Goal: Information Seeking & Learning: Find specific fact

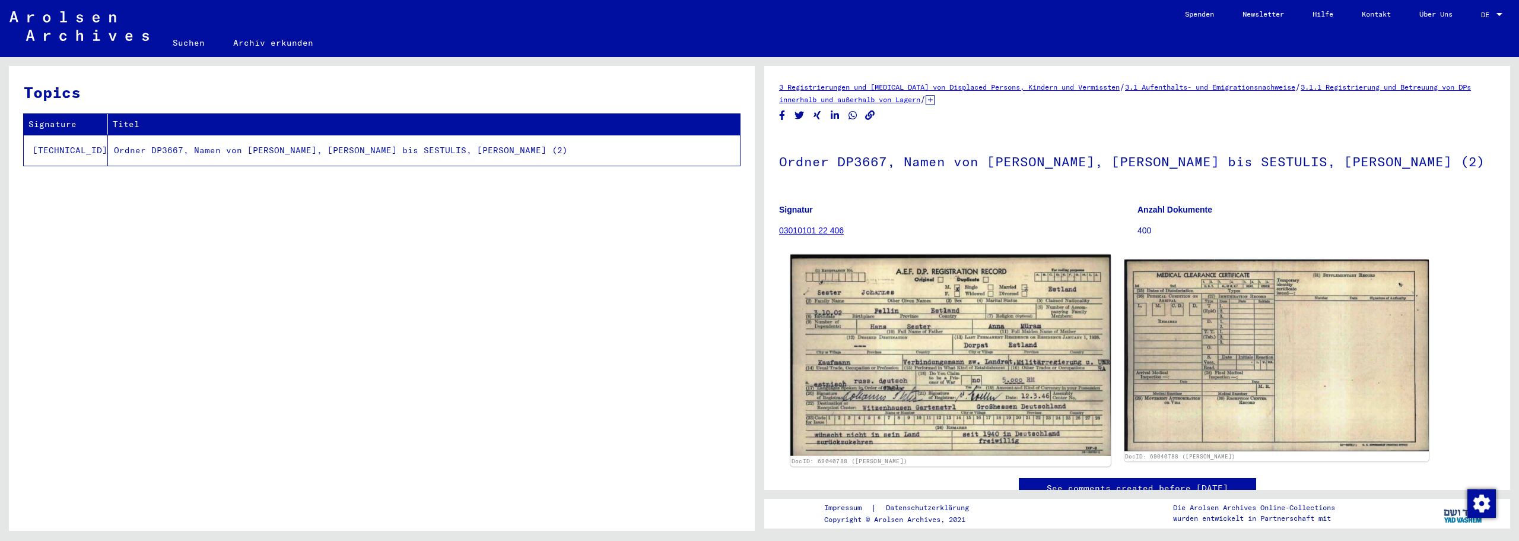
click at [903, 335] on img at bounding box center [950, 355] width 320 height 201
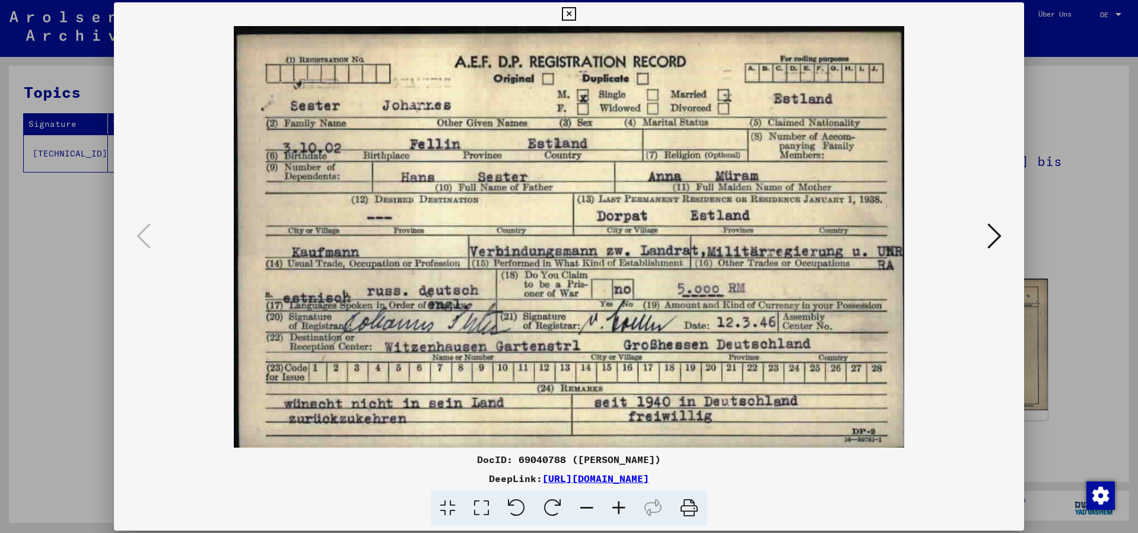
click at [572, 11] on icon at bounding box center [569, 14] width 14 height 14
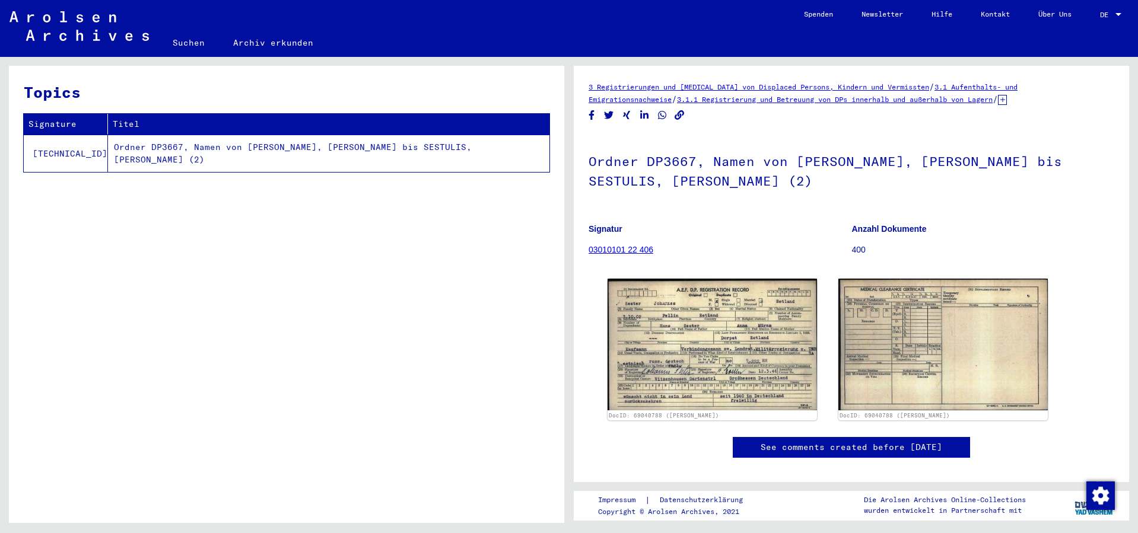
click at [193, 42] on link "Suchen" at bounding box center [188, 42] width 61 height 28
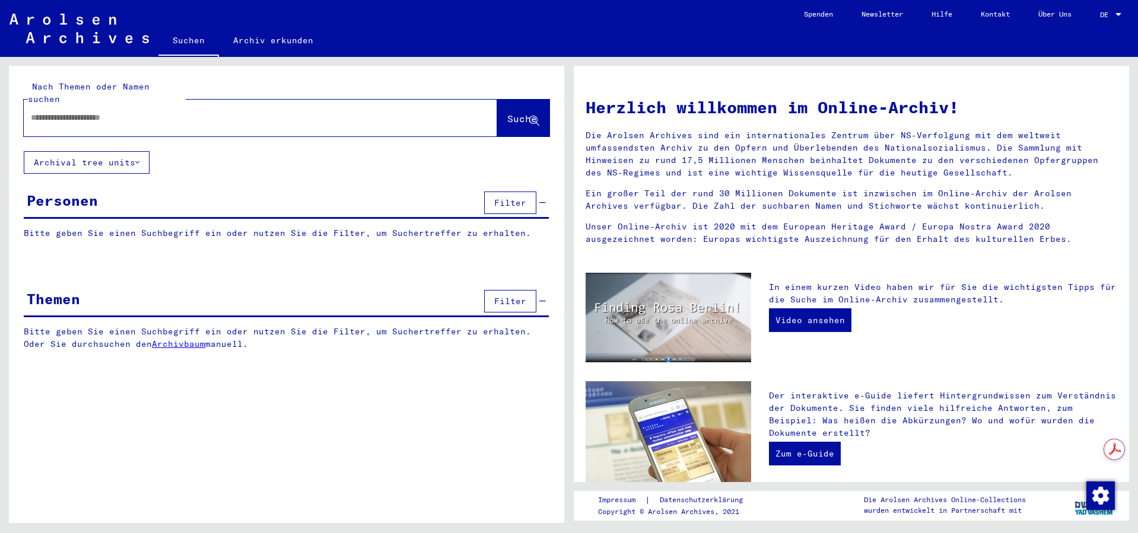
click at [164, 112] on input "text" at bounding box center [246, 118] width 431 height 12
type input "*******"
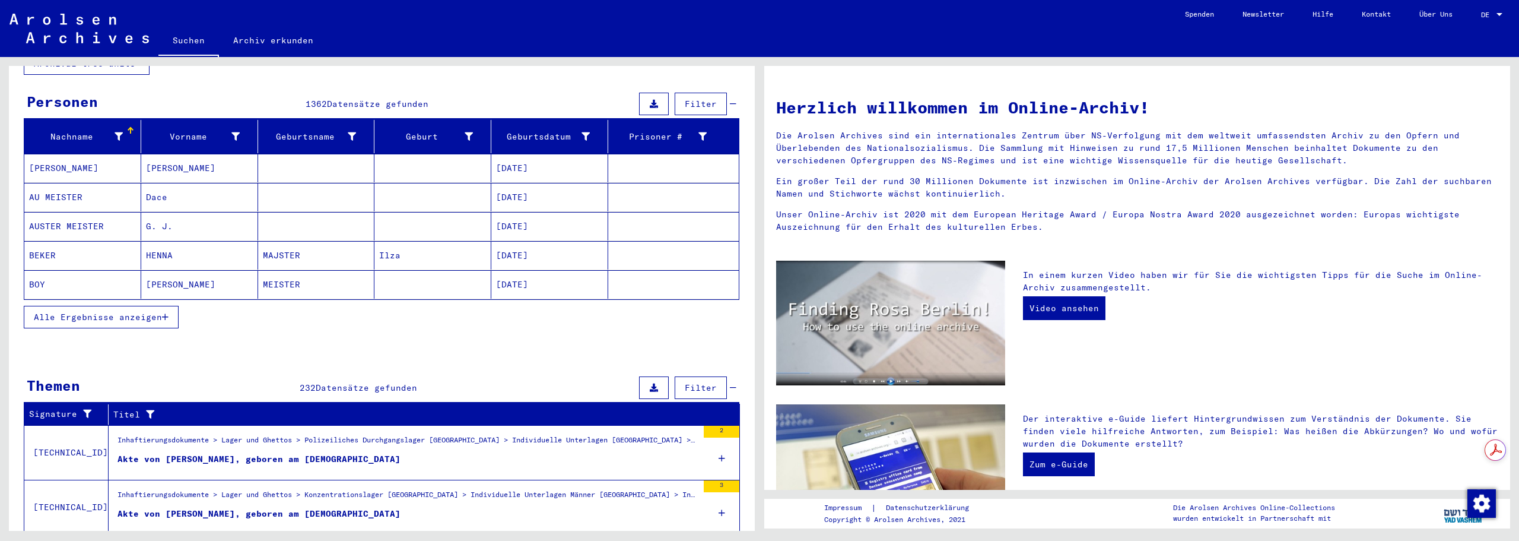
scroll to position [198, 0]
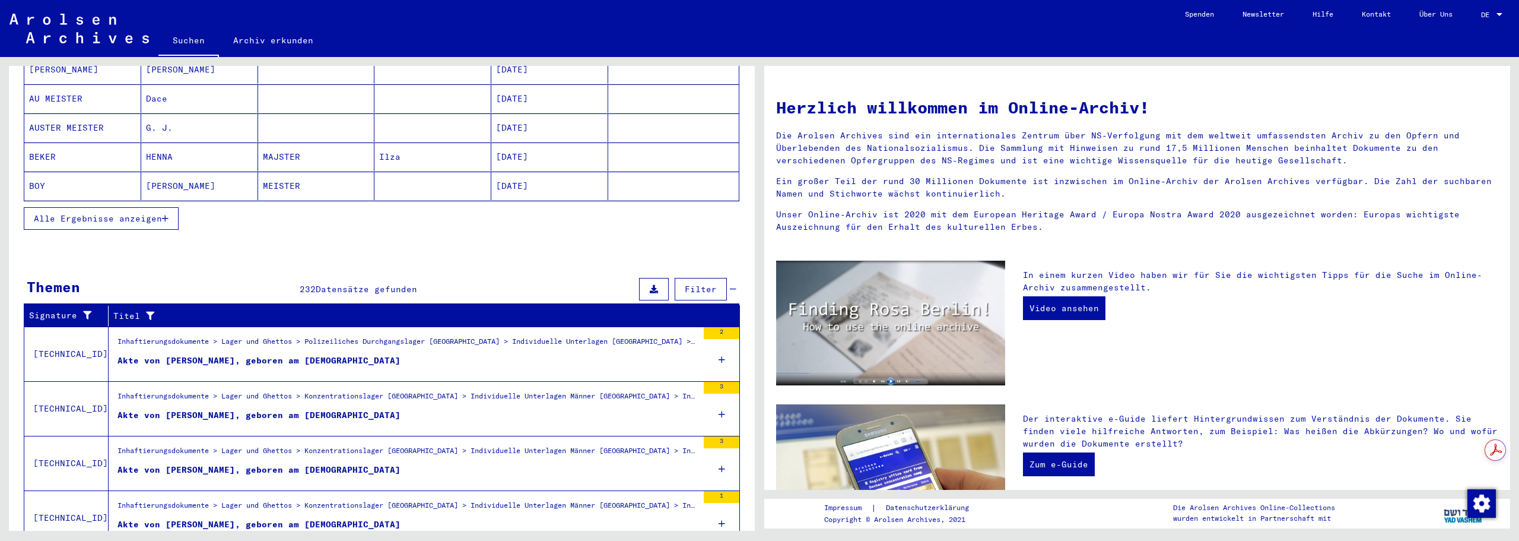
click at [89, 213] on span "Alle Ergebnisse anzeigen" at bounding box center [98, 218] width 128 height 11
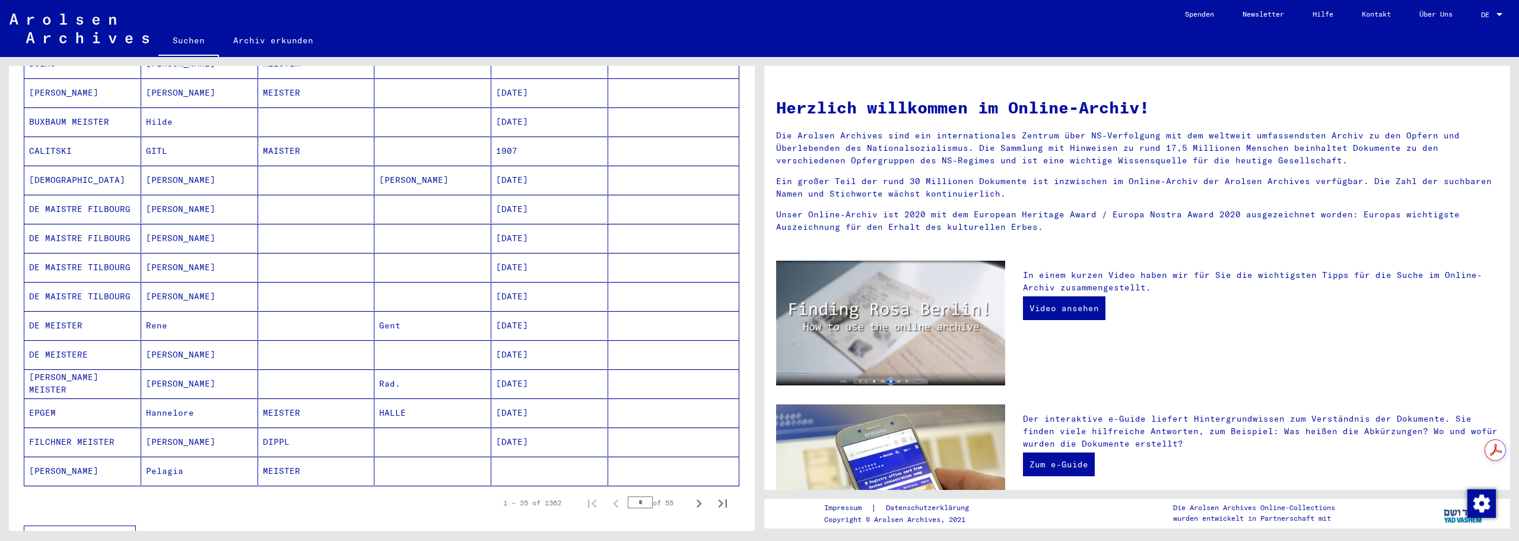
scroll to position [593, 0]
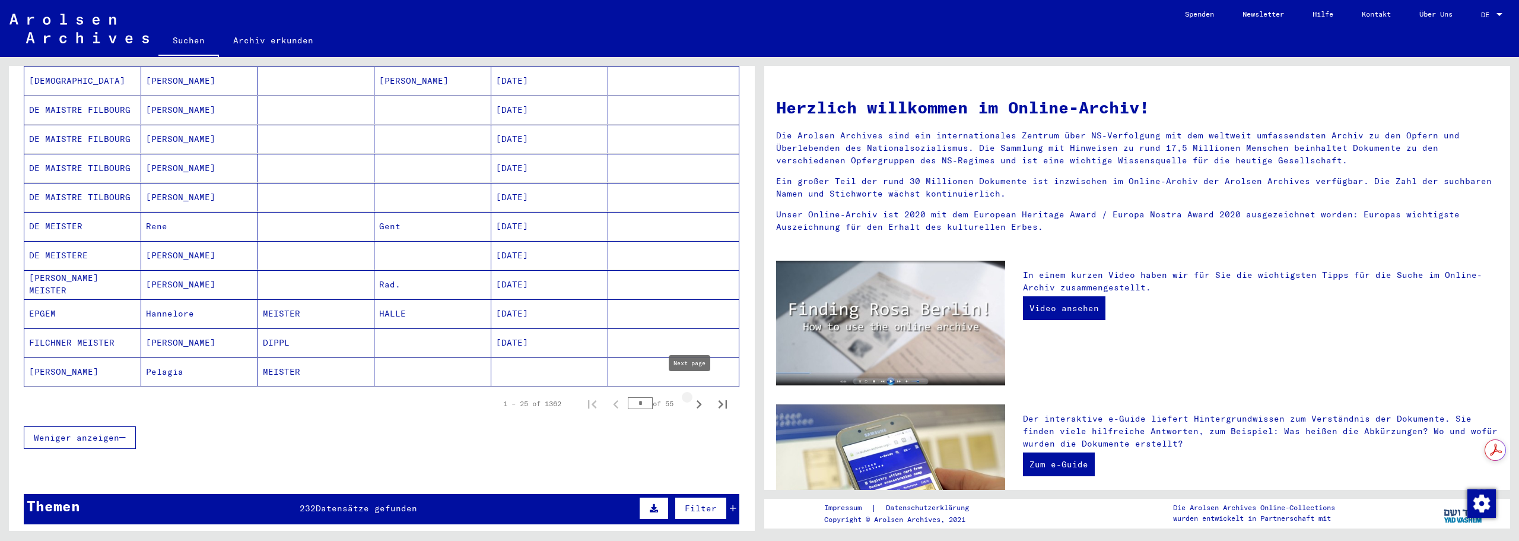
click at [691, 396] on icon "Next page" at bounding box center [699, 404] width 17 height 17
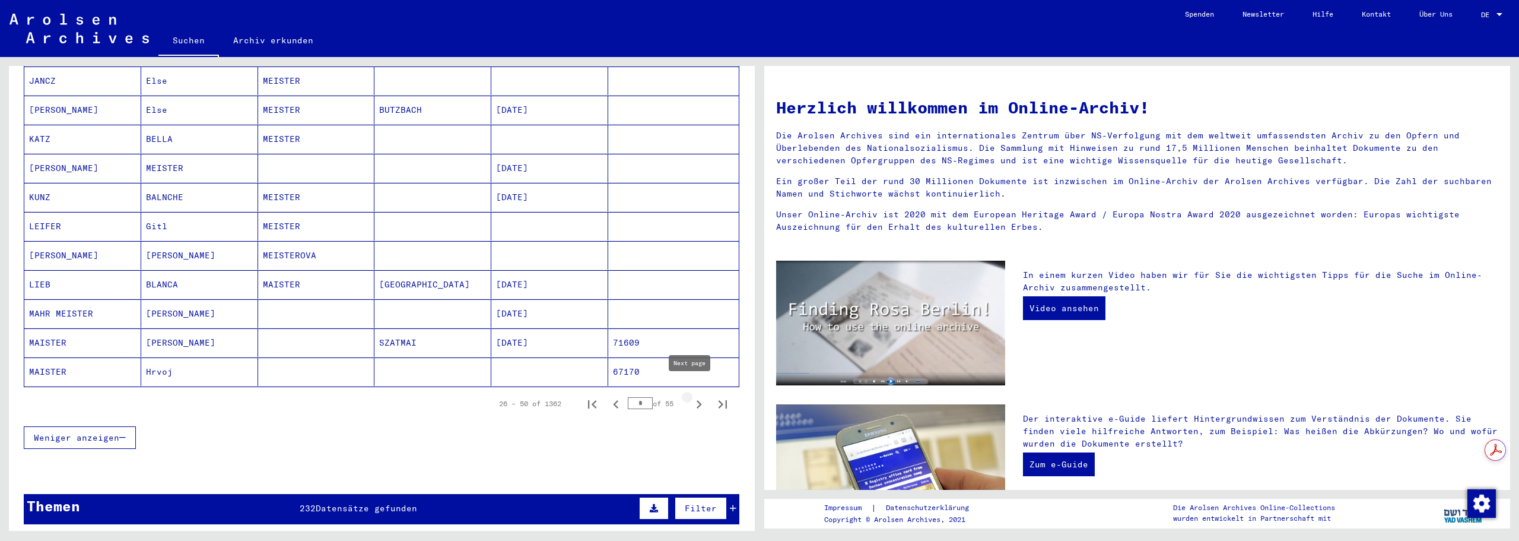
click at [695, 396] on icon "Next page" at bounding box center [699, 404] width 17 height 17
type input "*"
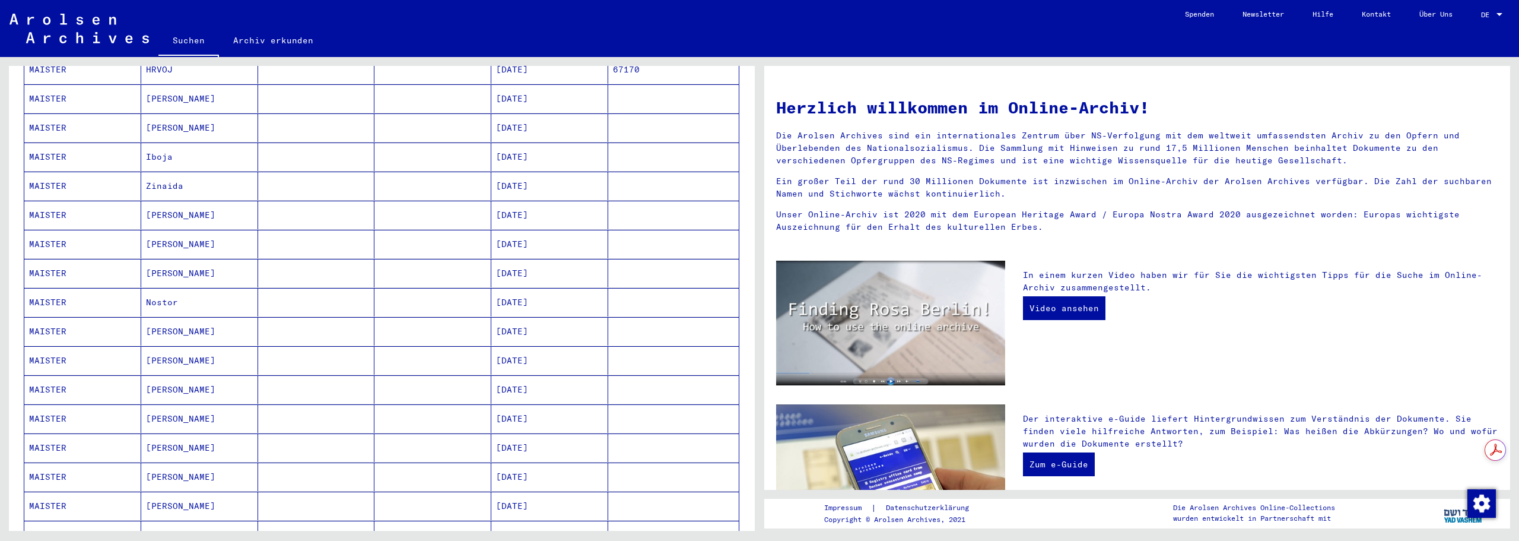
scroll to position [0, 0]
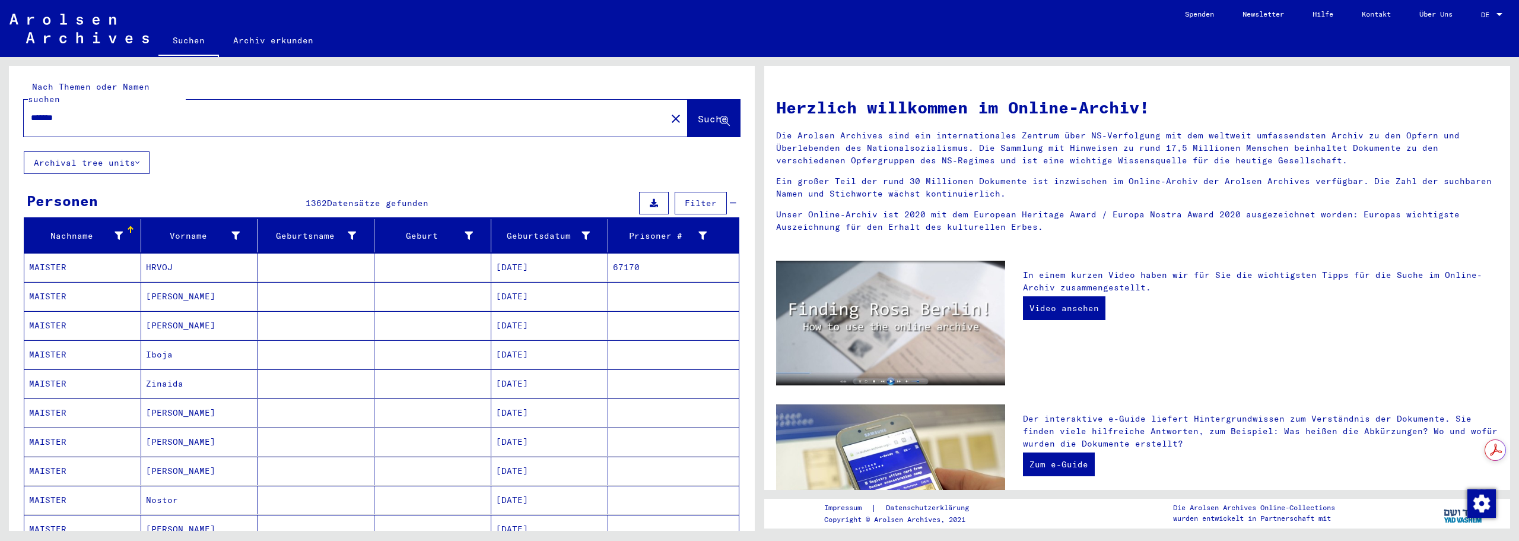
click at [0, 101] on div "Nach Themen oder Namen suchen ******* close Suche Archival tree units Personen …" at bounding box center [380, 294] width 760 height 474
type input "*******"
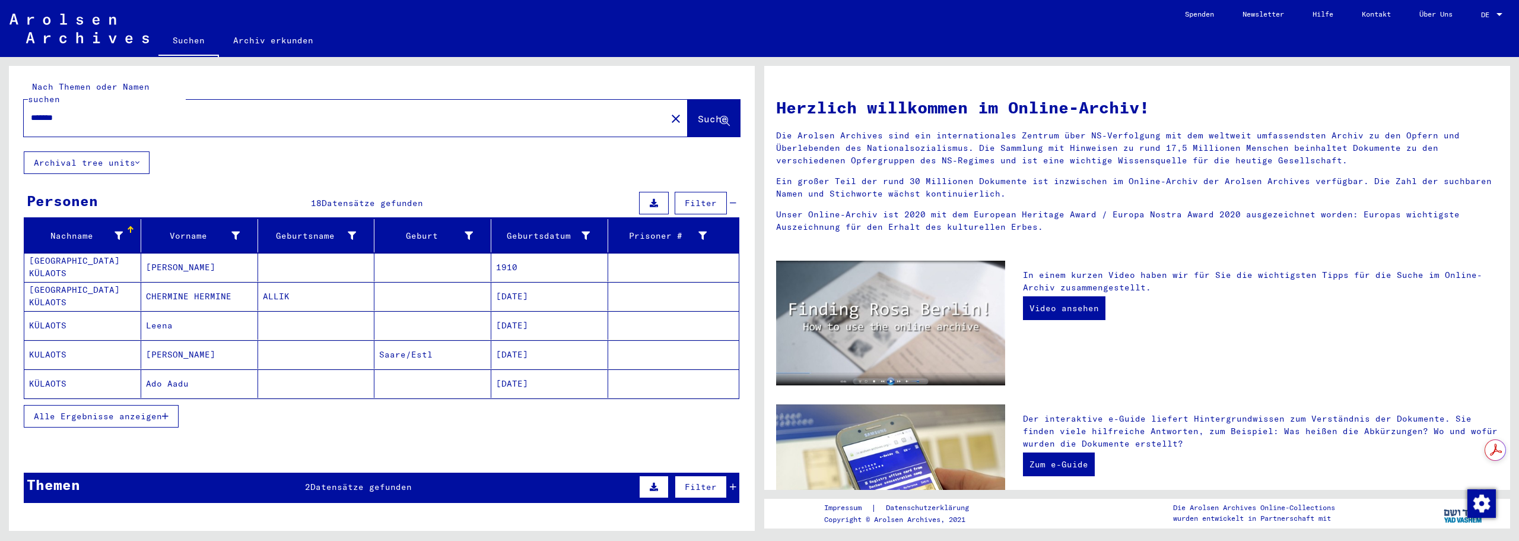
click at [142, 411] on span "Alle Ergebnisse anzeigen" at bounding box center [98, 416] width 128 height 11
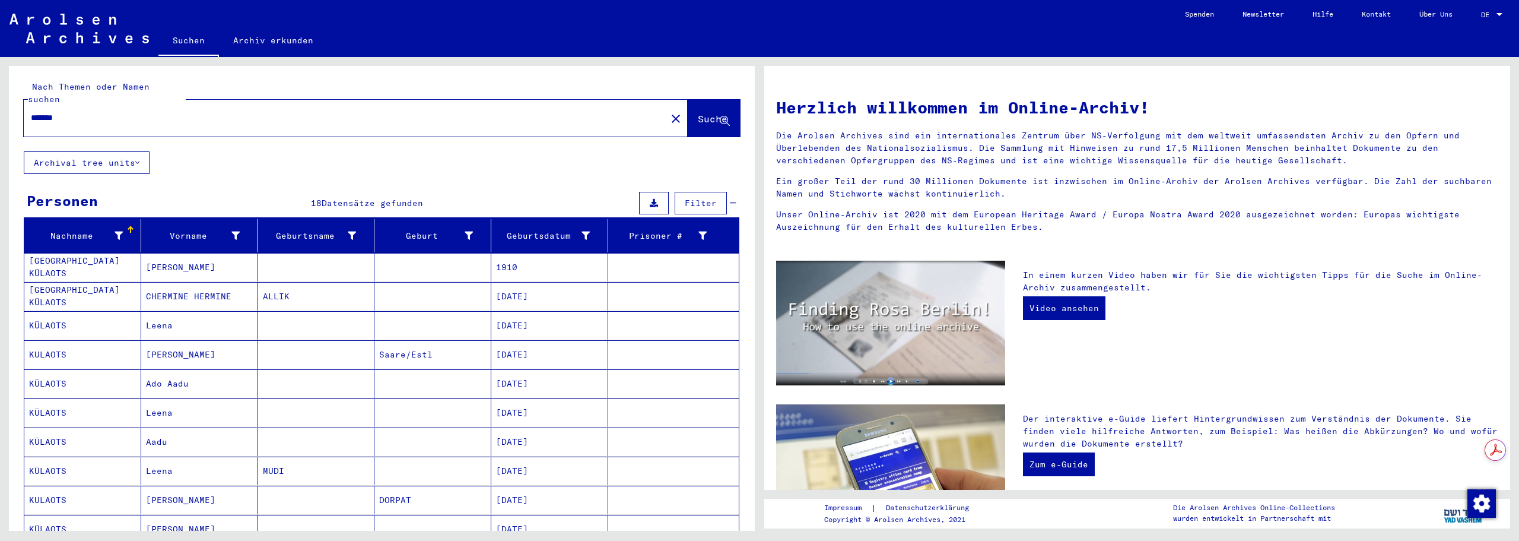
scroll to position [198, 0]
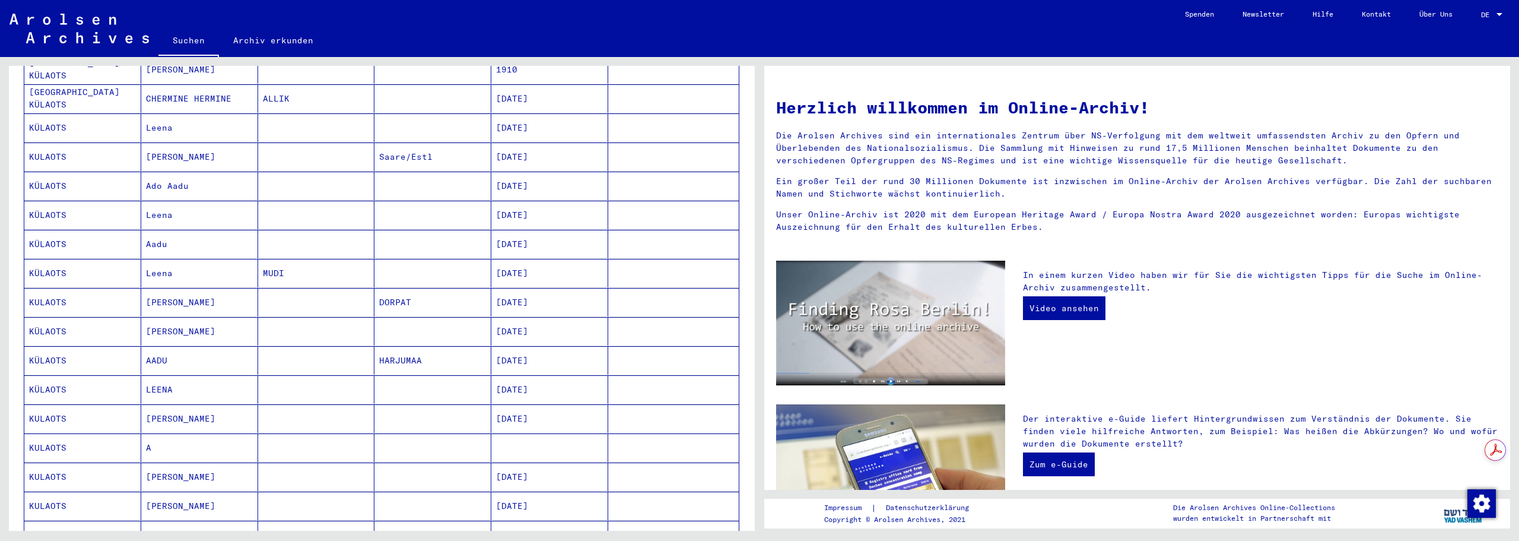
click at [158, 289] on mat-cell "[PERSON_NAME]" at bounding box center [199, 302] width 117 height 28
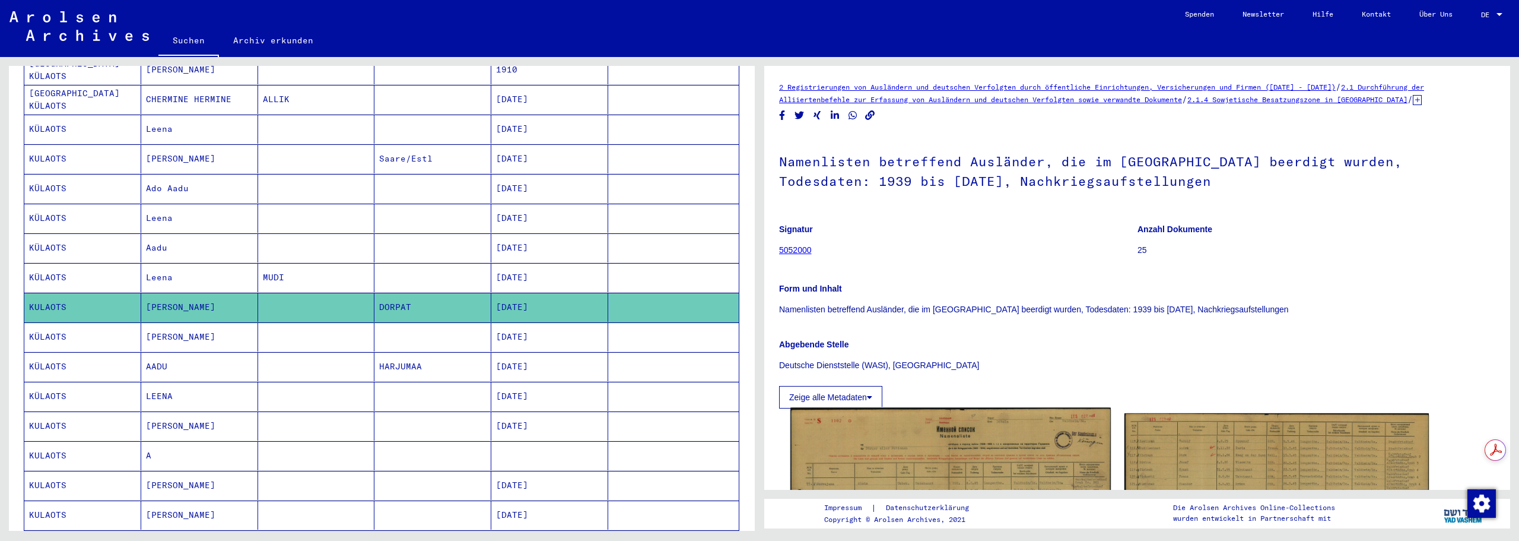
click at [943, 432] on img at bounding box center [950, 522] width 320 height 229
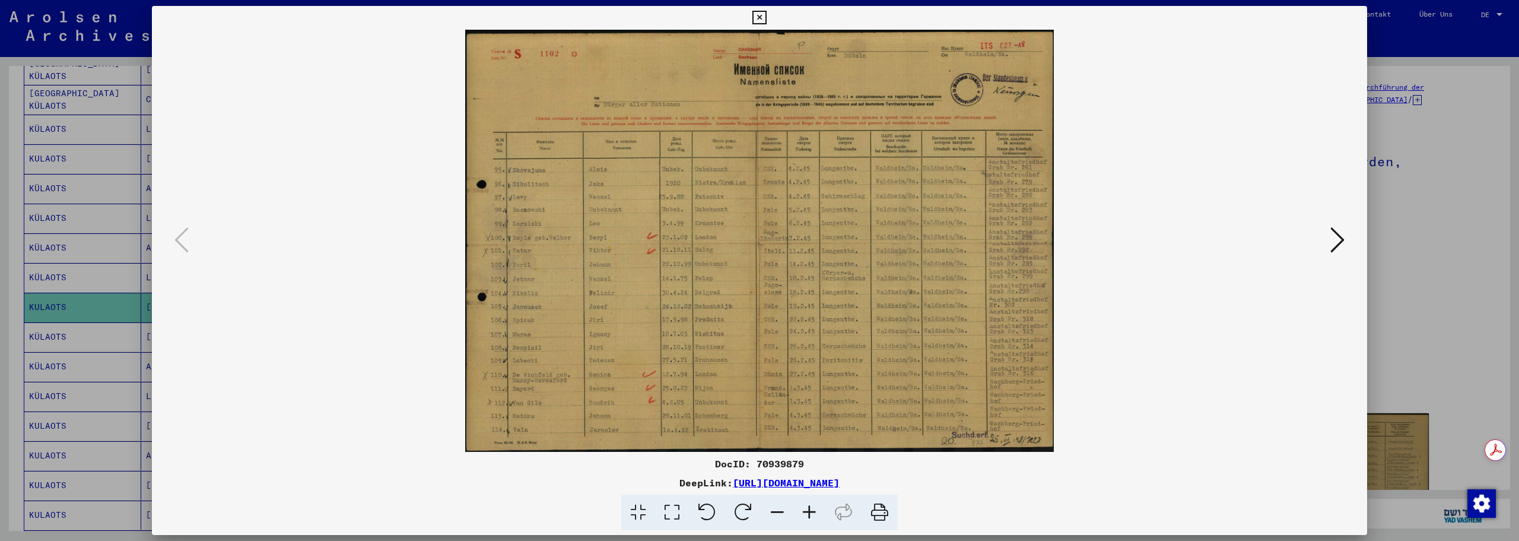
click at [816, 513] on icon at bounding box center [809, 512] width 32 height 36
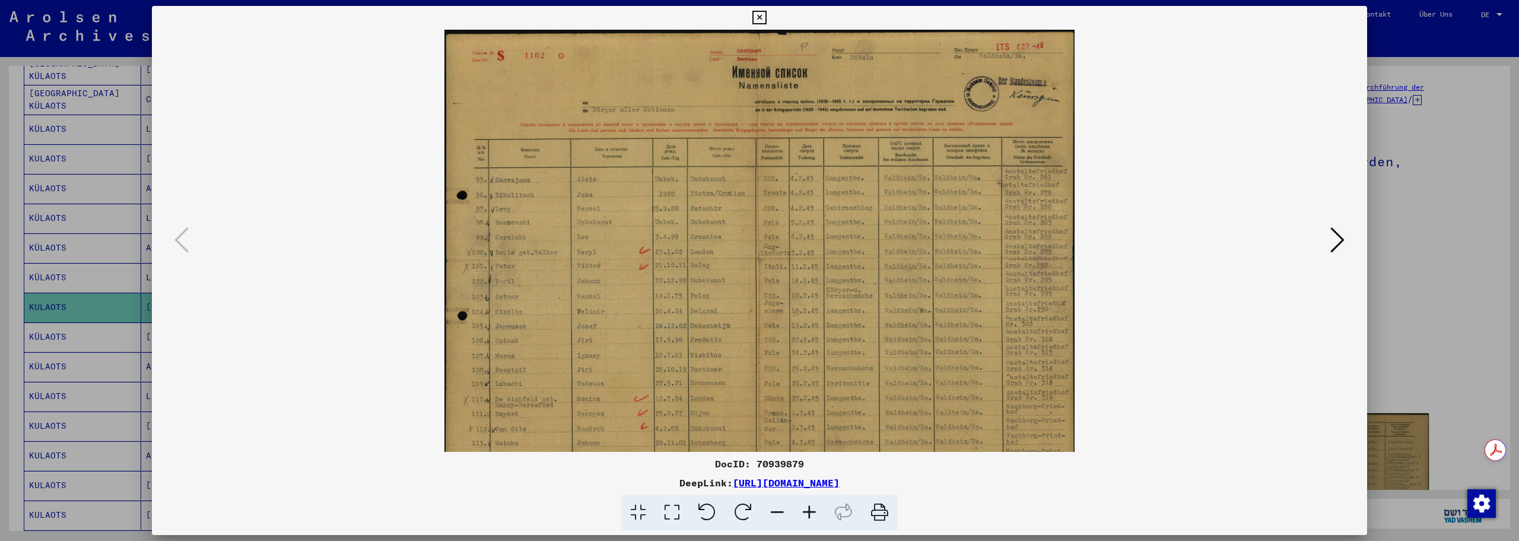
click at [816, 513] on icon at bounding box center [809, 512] width 32 height 36
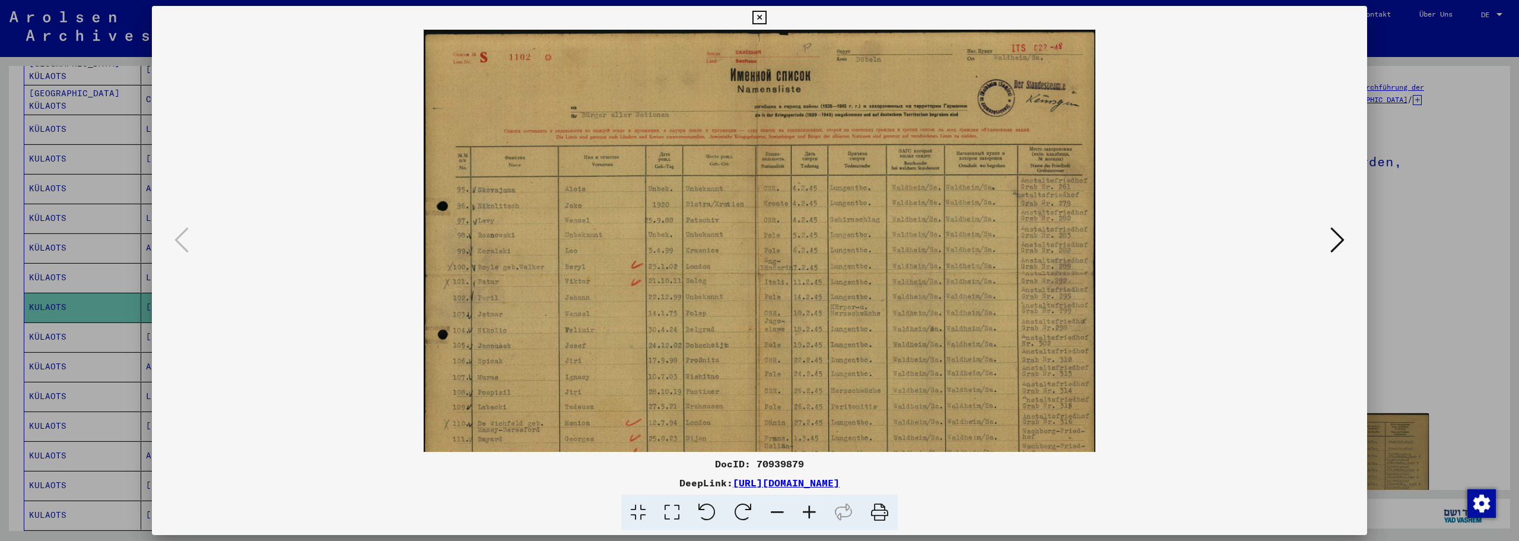
click at [816, 513] on icon at bounding box center [809, 512] width 32 height 36
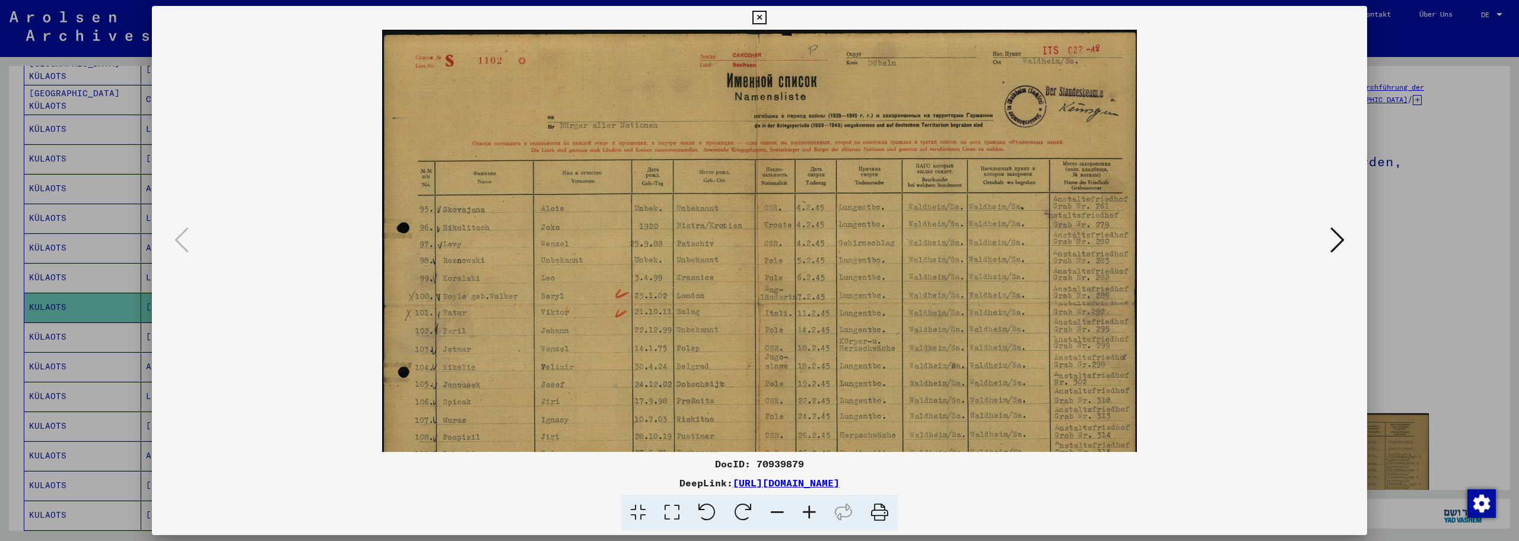
click at [816, 513] on icon at bounding box center [809, 512] width 32 height 36
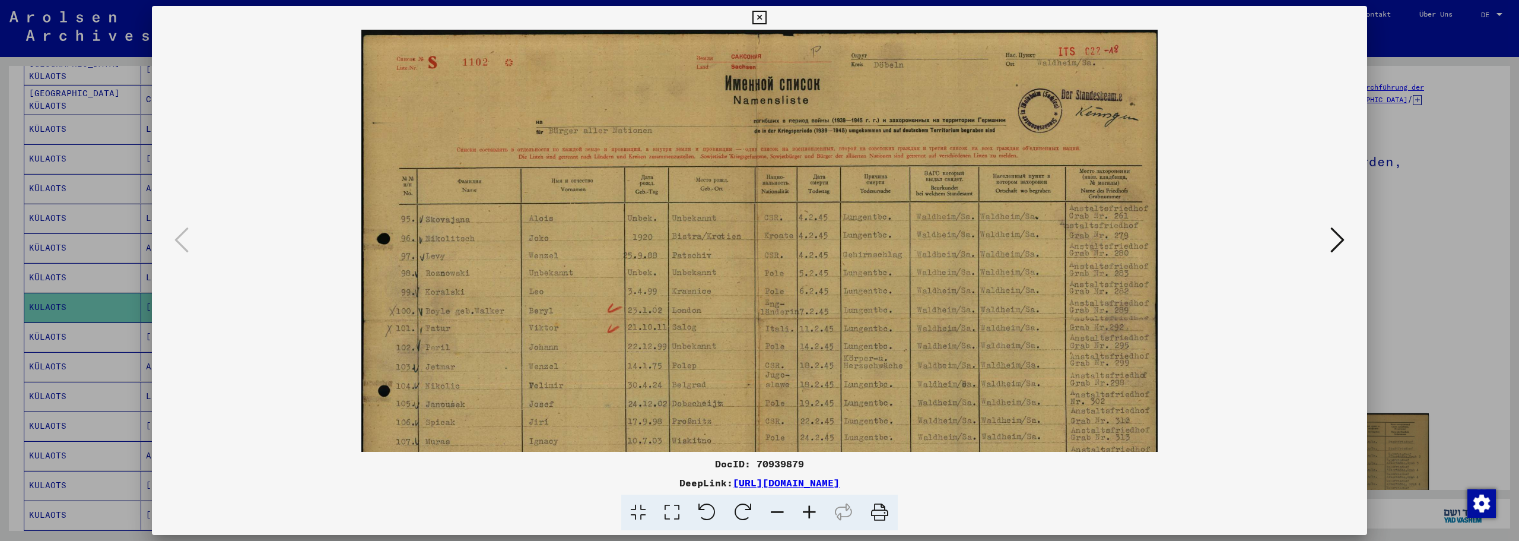
click at [816, 513] on icon at bounding box center [809, 512] width 32 height 36
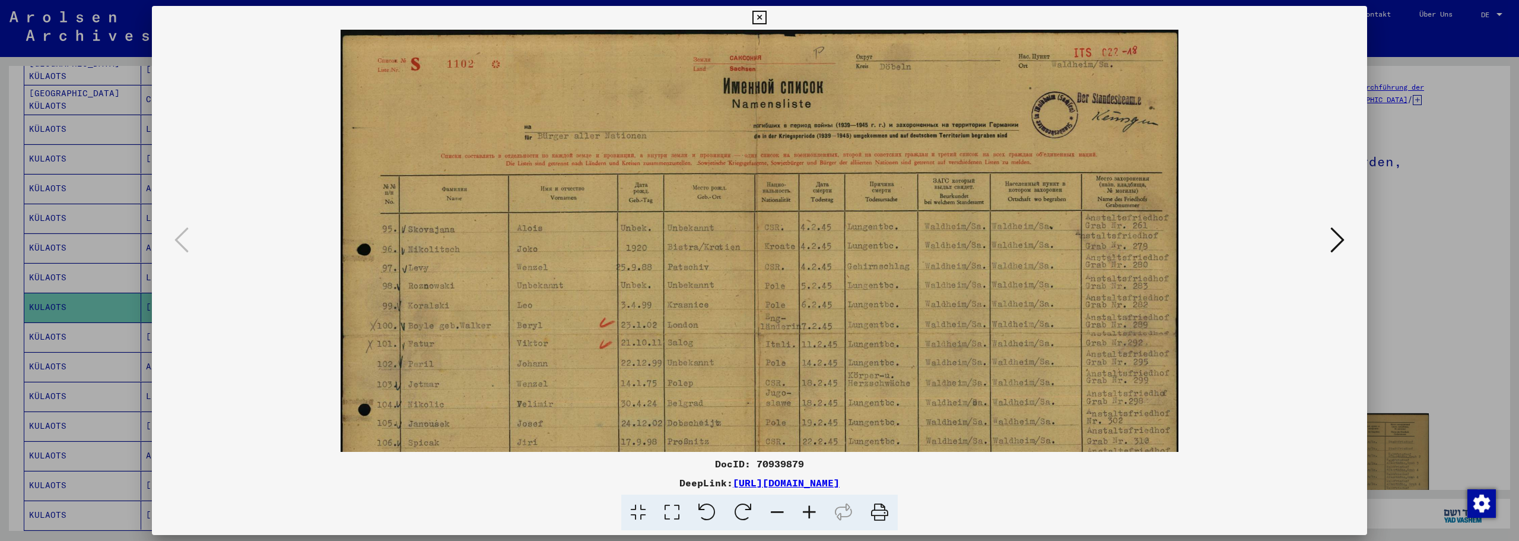
click at [816, 513] on icon at bounding box center [809, 512] width 32 height 36
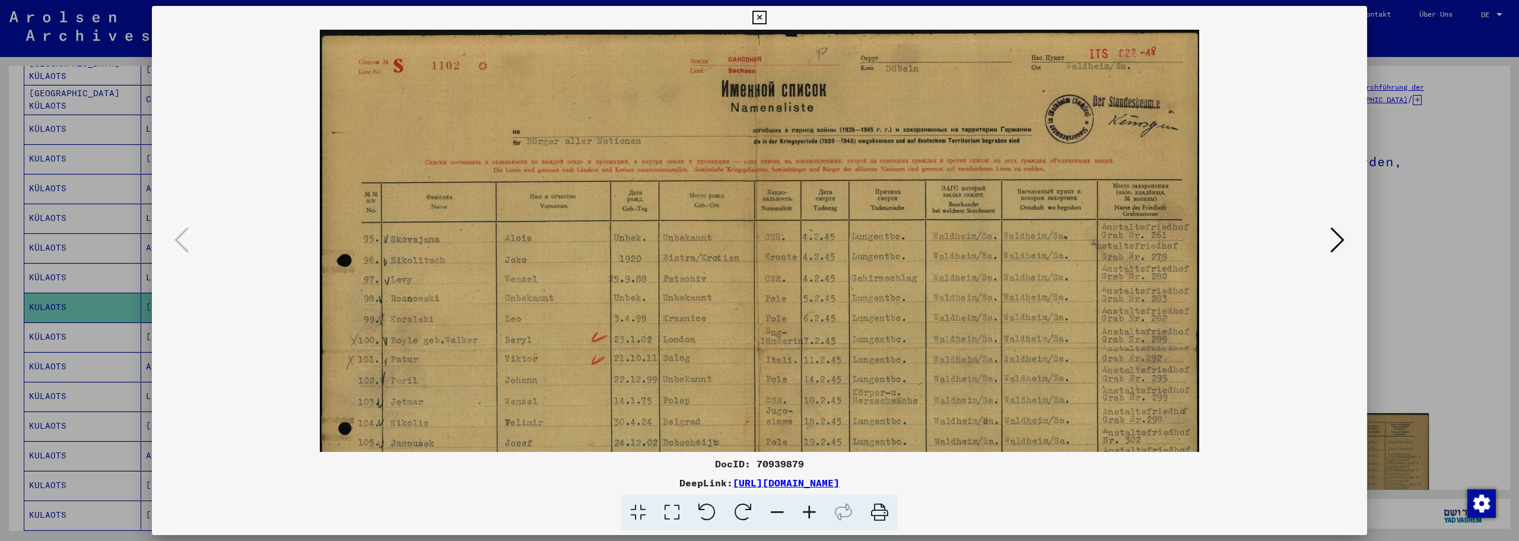
click at [816, 513] on icon at bounding box center [809, 512] width 32 height 36
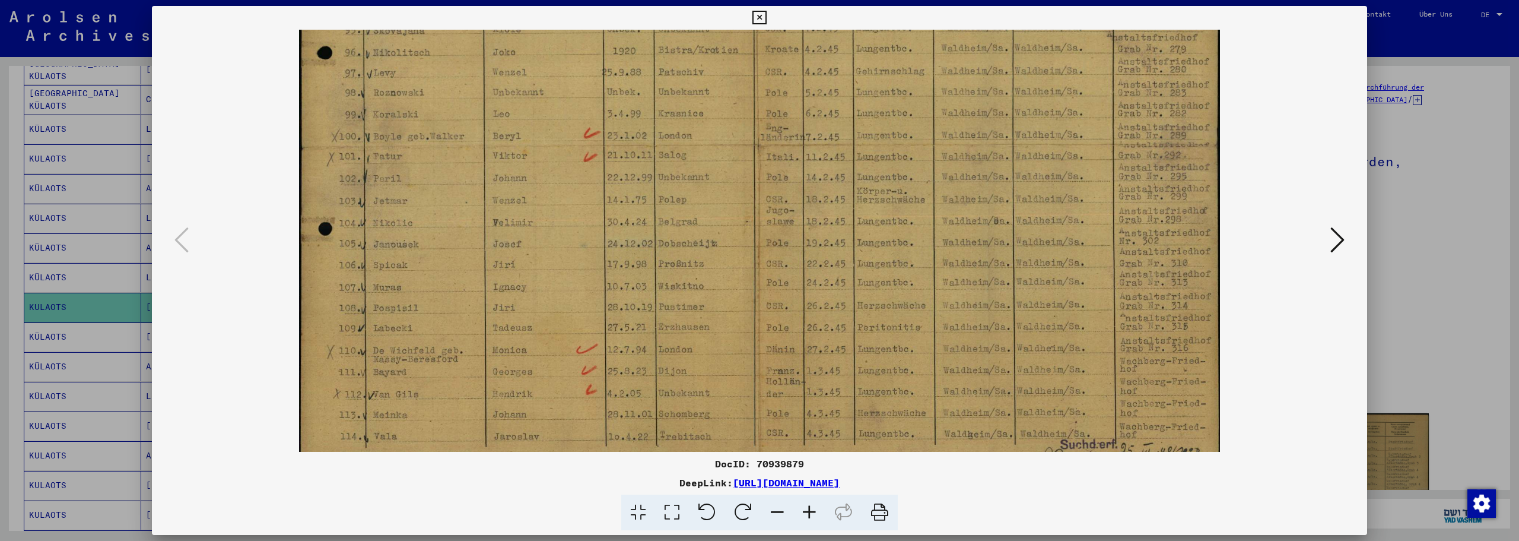
drag, startPoint x: 746, startPoint y: 352, endPoint x: 766, endPoint y: 134, distance: 219.3
click at [766, 134] on img at bounding box center [759, 140] width 920 height 659
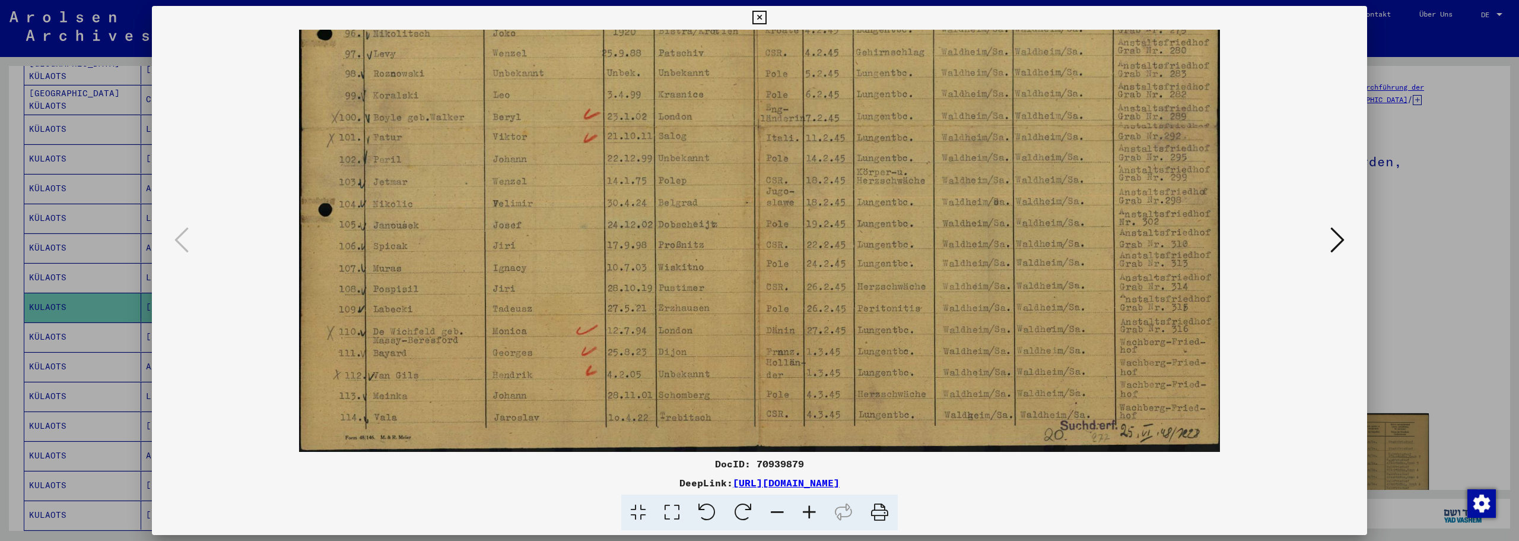
drag, startPoint x: 790, startPoint y: 276, endPoint x: 781, endPoint y: 167, distance: 109.5
click at [781, 167] on img at bounding box center [759, 121] width 920 height 659
click at [1337, 237] on icon at bounding box center [1337, 239] width 14 height 28
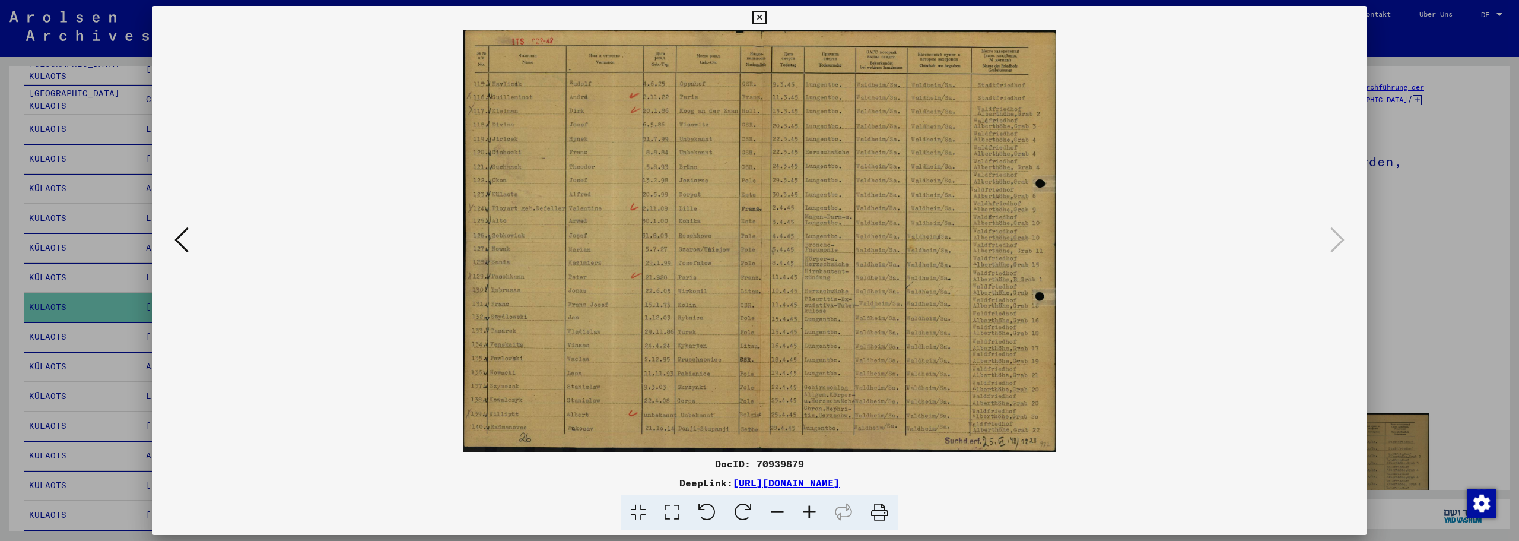
scroll to position [0, 0]
click at [810, 510] on icon at bounding box center [809, 512] width 32 height 36
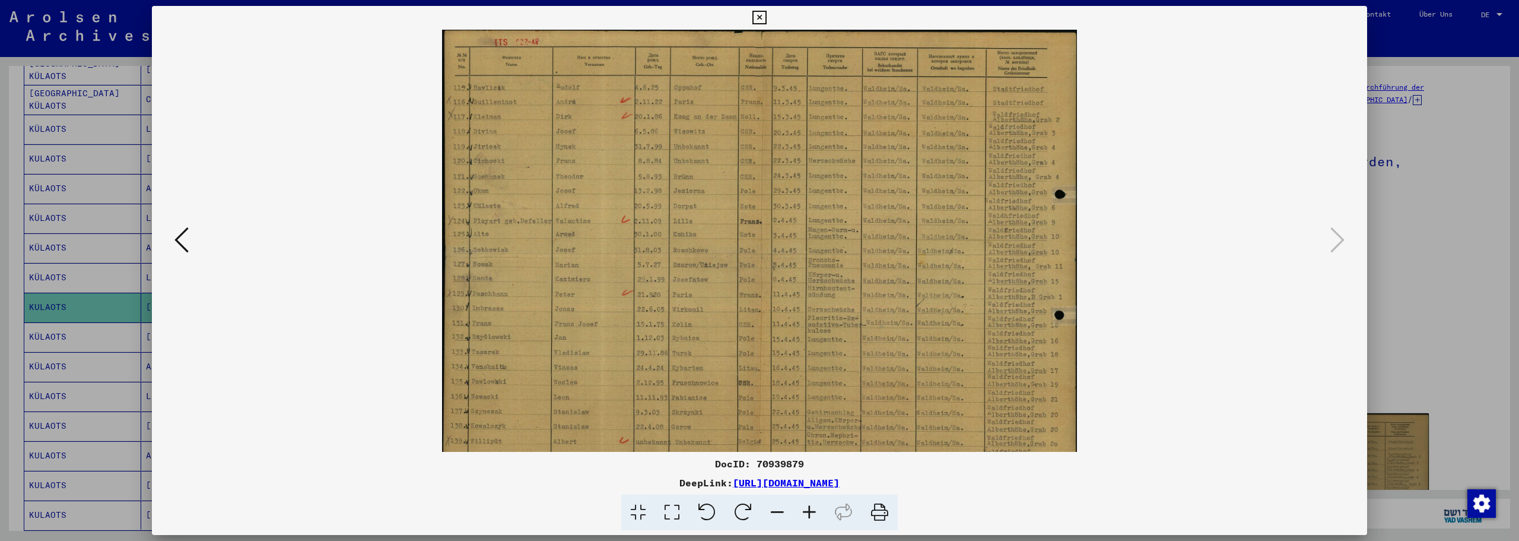
click at [810, 510] on icon at bounding box center [809, 512] width 32 height 36
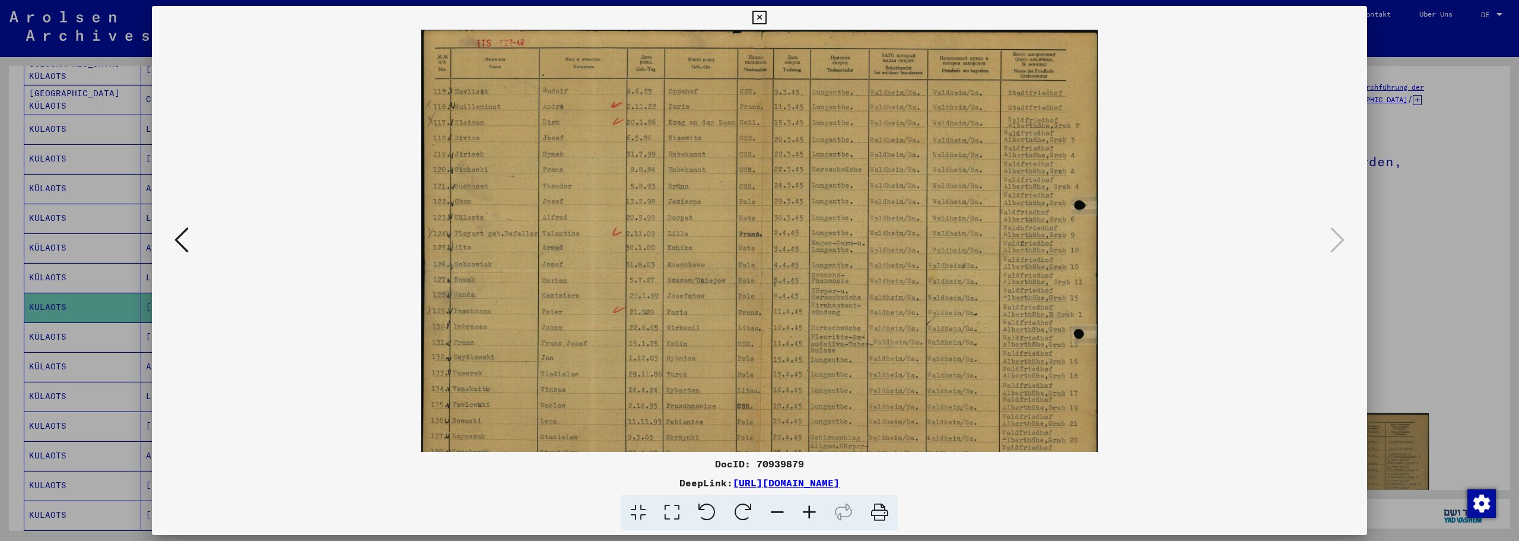
click at [810, 510] on icon at bounding box center [809, 512] width 32 height 36
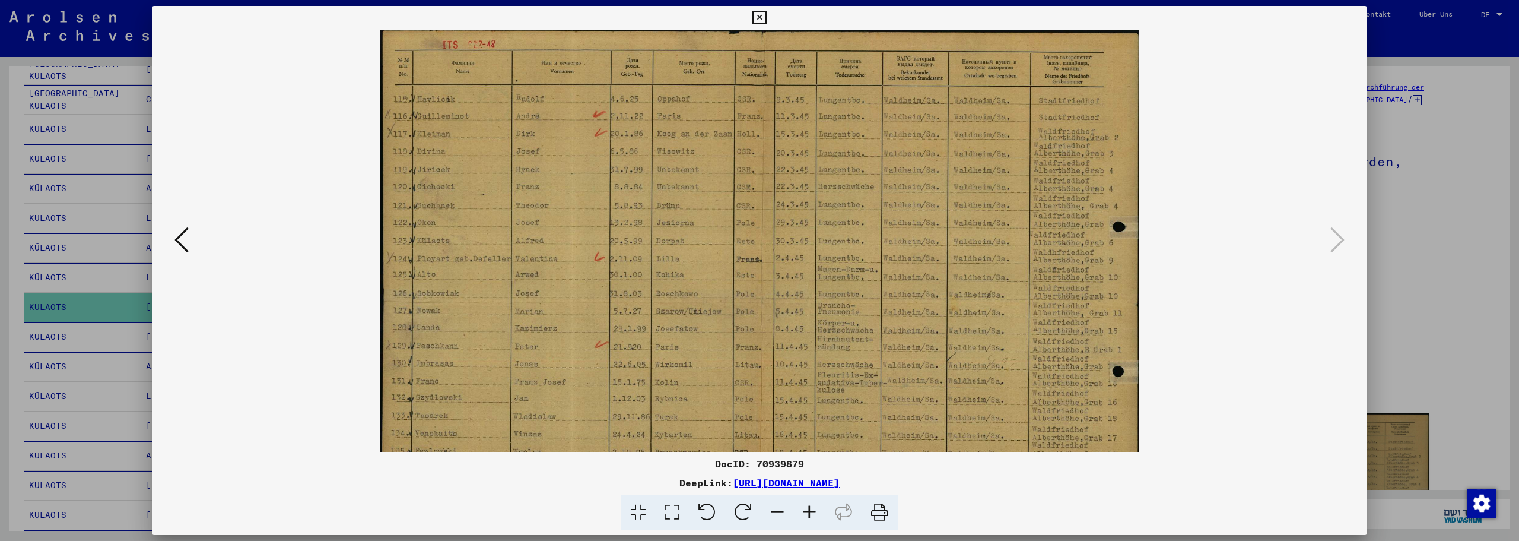
click at [810, 510] on icon at bounding box center [809, 512] width 32 height 36
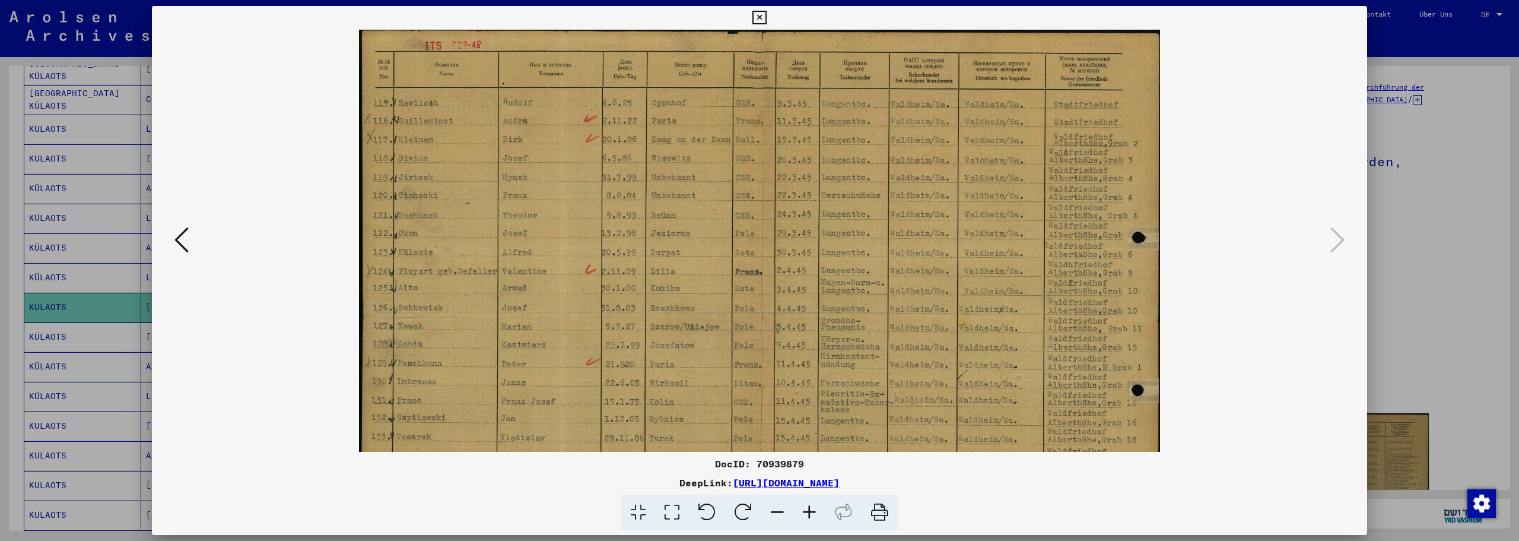
click at [810, 510] on icon at bounding box center [809, 512] width 32 height 36
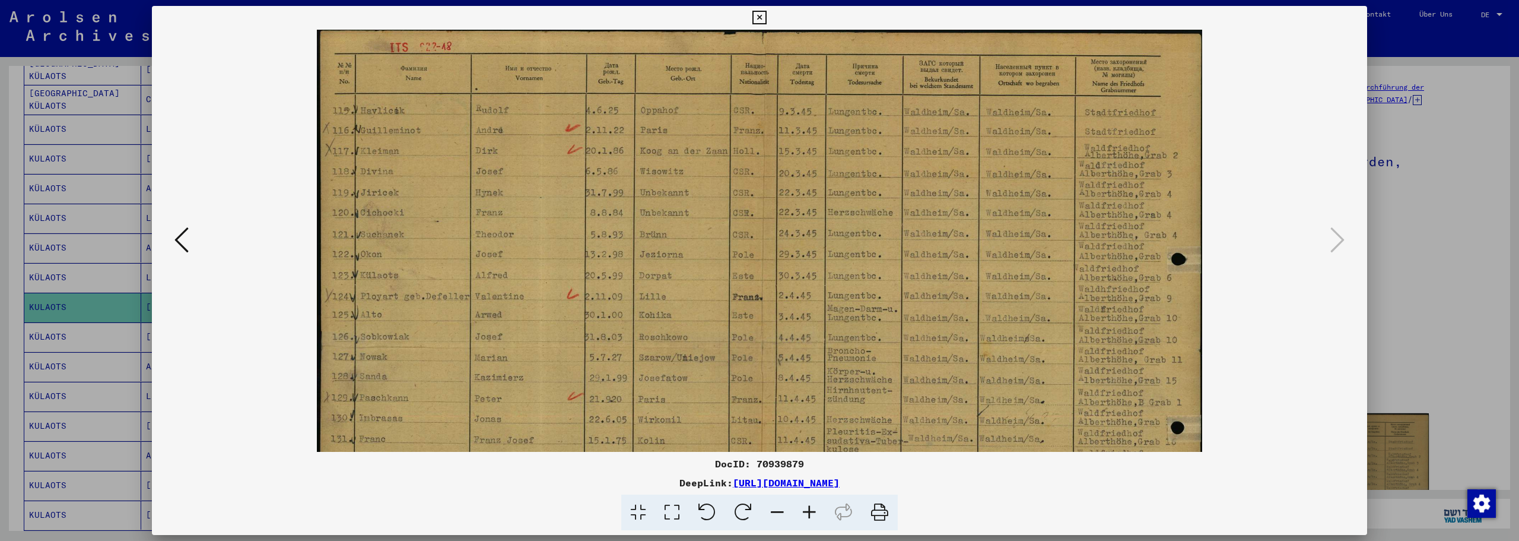
click at [810, 510] on icon at bounding box center [809, 512] width 32 height 36
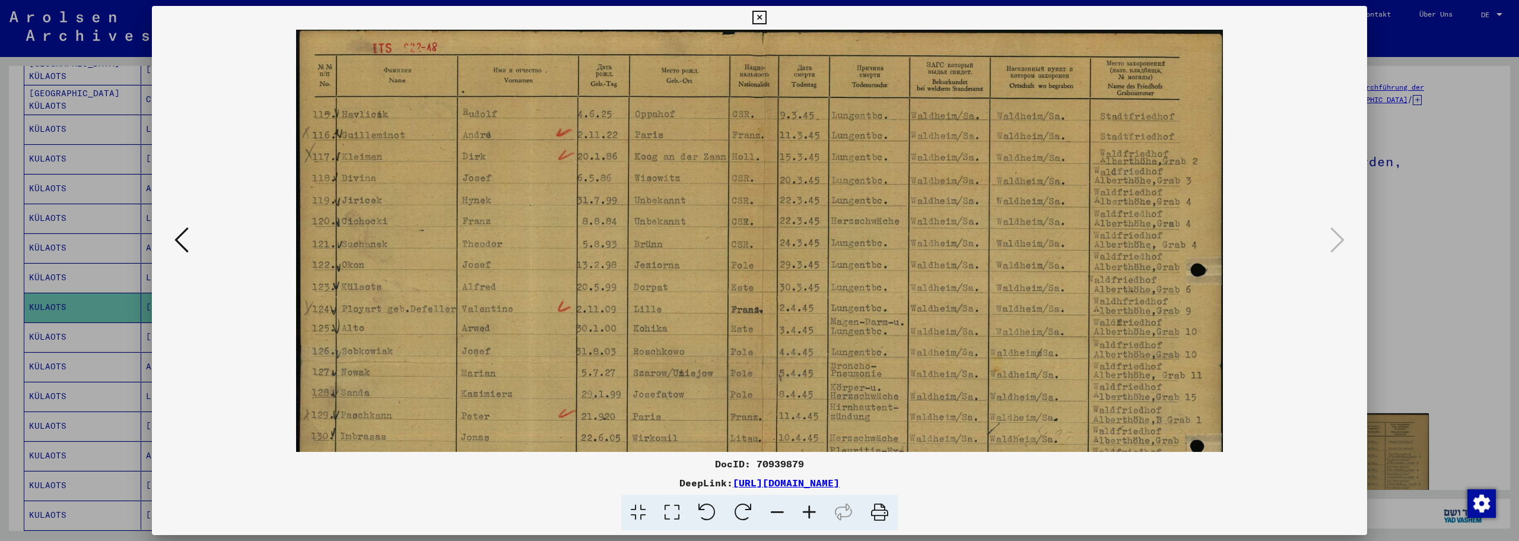
click at [810, 510] on icon at bounding box center [809, 512] width 32 height 36
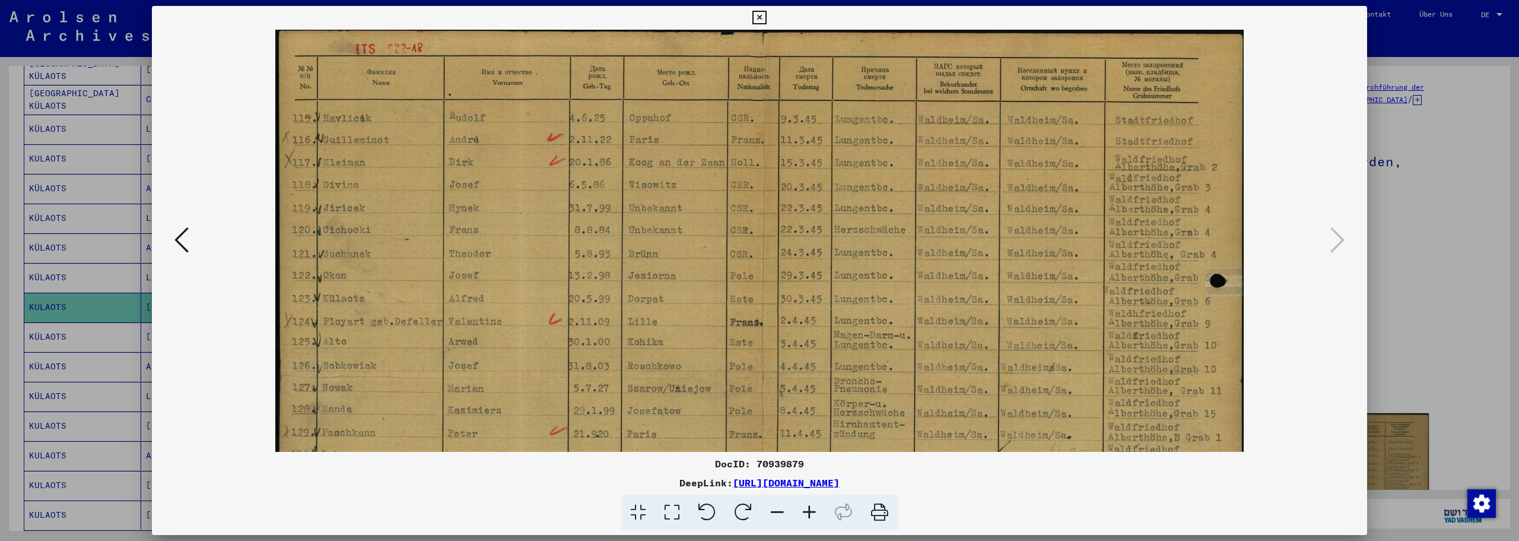
click at [810, 510] on icon at bounding box center [809, 512] width 32 height 36
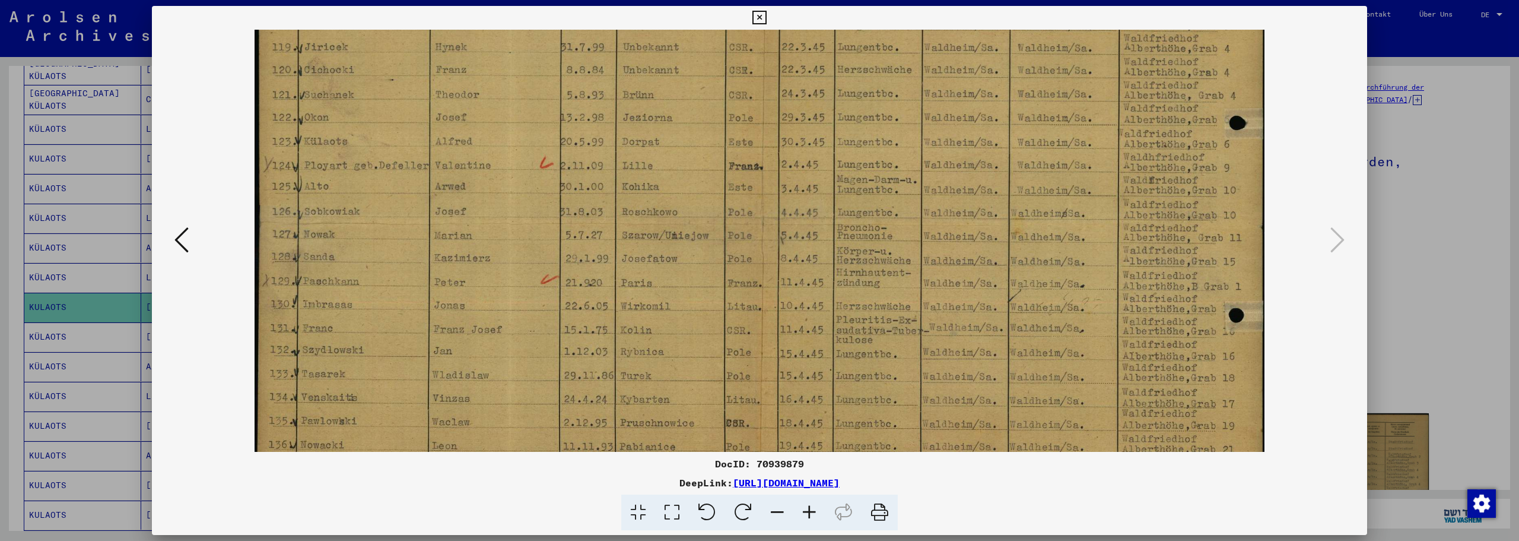
scroll to position [169, 0]
drag, startPoint x: 689, startPoint y: 353, endPoint x: 683, endPoint y: 184, distance: 169.2
click at [683, 184] on img at bounding box center [760, 220] width 1010 height 719
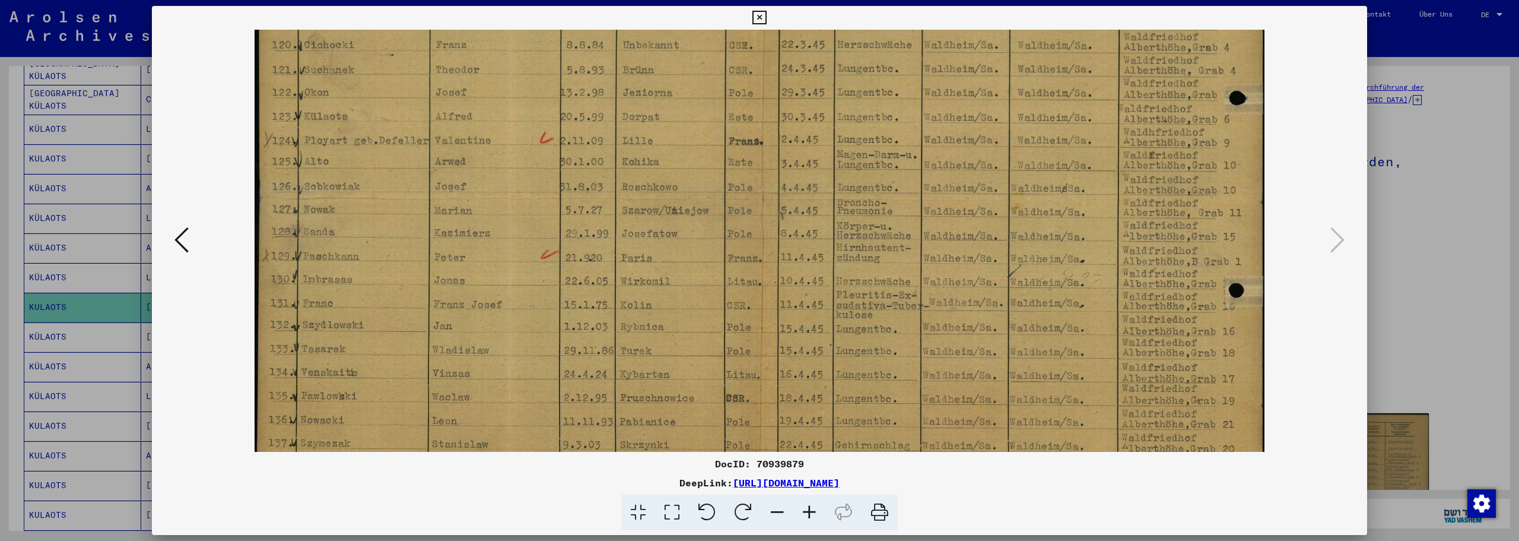
scroll to position [195, 0]
drag, startPoint x: 696, startPoint y: 272, endPoint x: 695, endPoint y: 246, distance: 26.1
click at [695, 246] on img at bounding box center [760, 193] width 1010 height 719
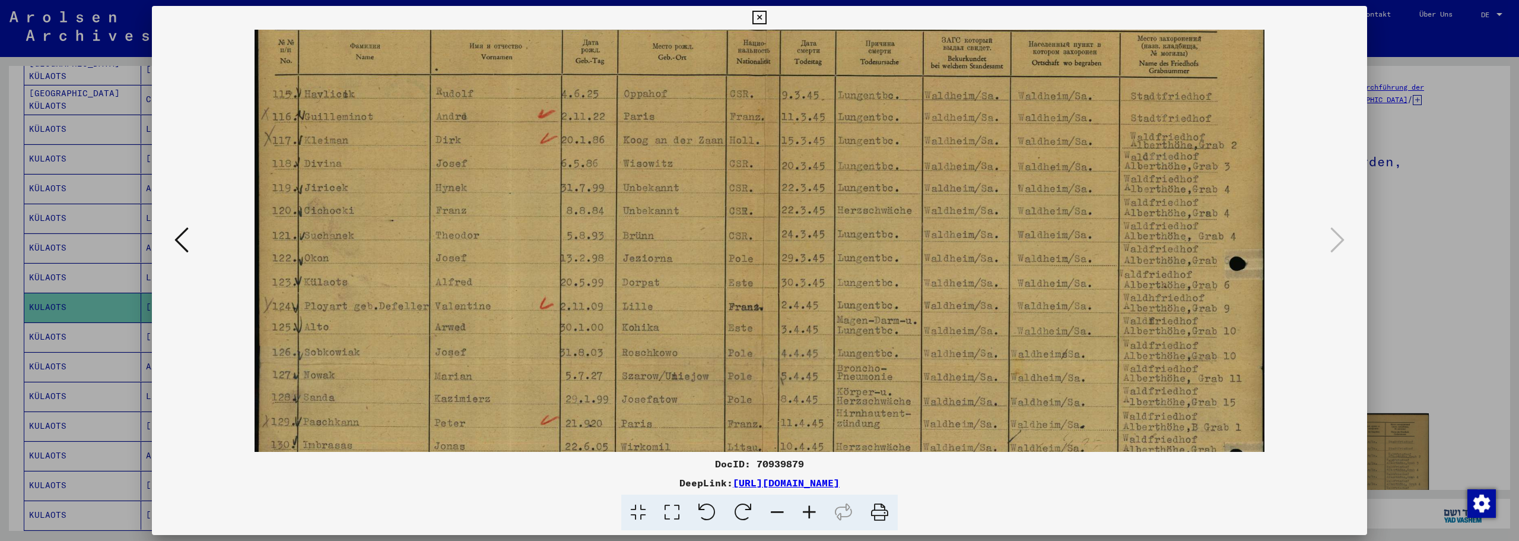
scroll to position [0, 0]
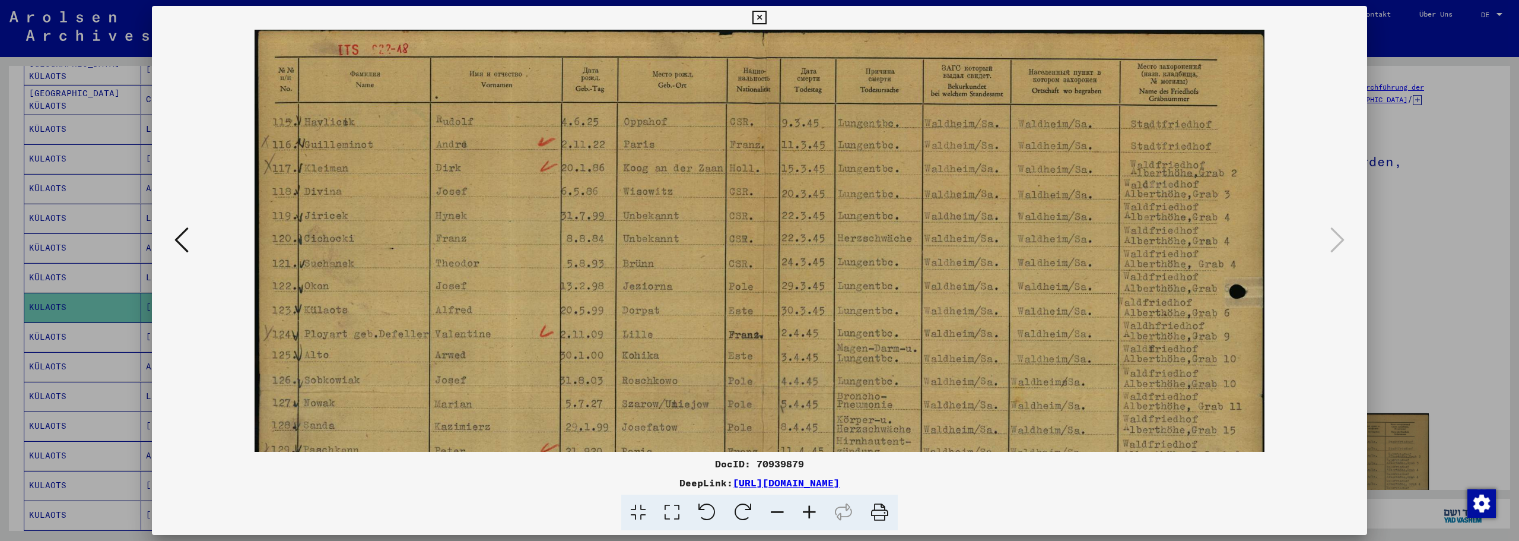
drag, startPoint x: 798, startPoint y: 186, endPoint x: 789, endPoint y: 409, distance: 223.3
click at [789, 409] on img at bounding box center [760, 389] width 1010 height 719
drag, startPoint x: 785, startPoint y: 183, endPoint x: 788, endPoint y: 347, distance: 163.2
click at [788, 347] on img at bounding box center [760, 389] width 1010 height 719
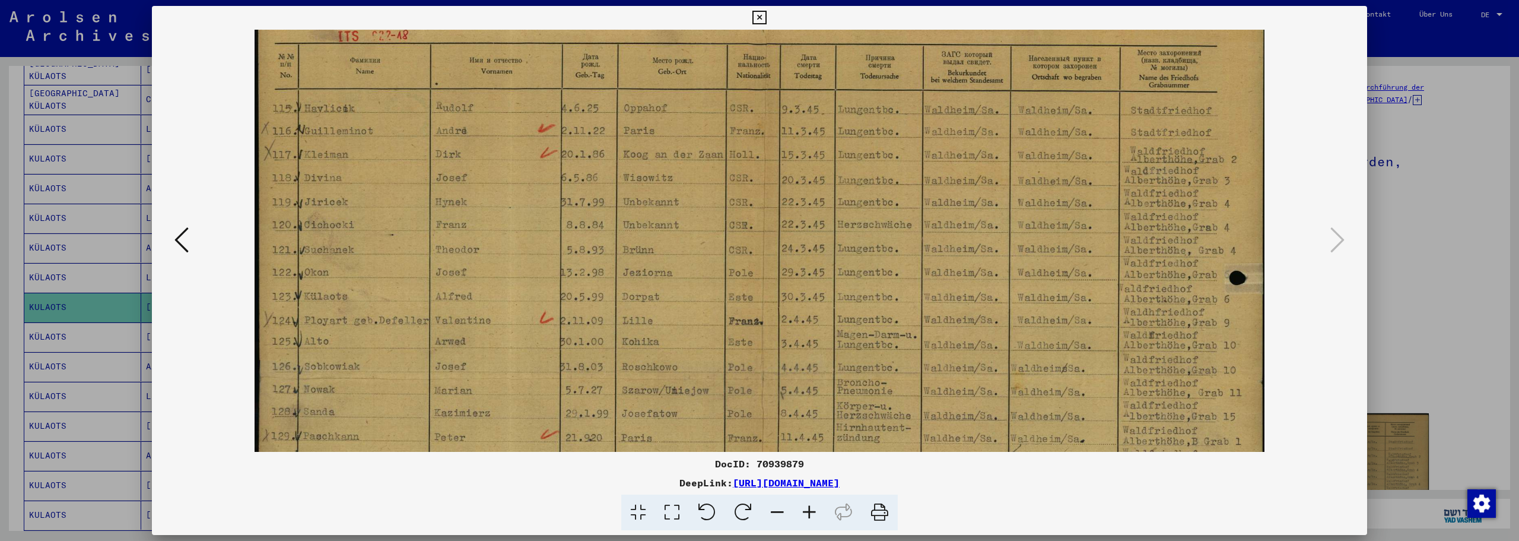
drag, startPoint x: 778, startPoint y: 263, endPoint x: 783, endPoint y: 322, distance: 59.0
click at [783, 325] on img at bounding box center [760, 375] width 1010 height 719
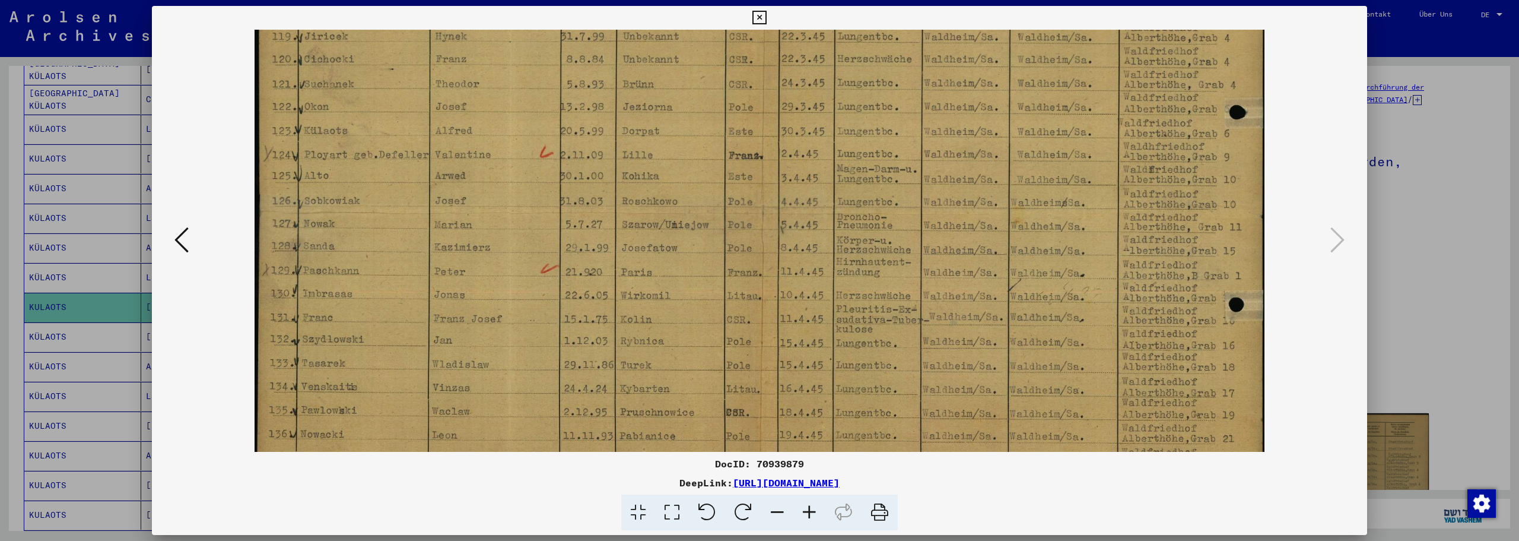
drag, startPoint x: 791, startPoint y: 193, endPoint x: 799, endPoint y: 158, distance: 35.9
click at [799, 158] on img at bounding box center [760, 209] width 1010 height 719
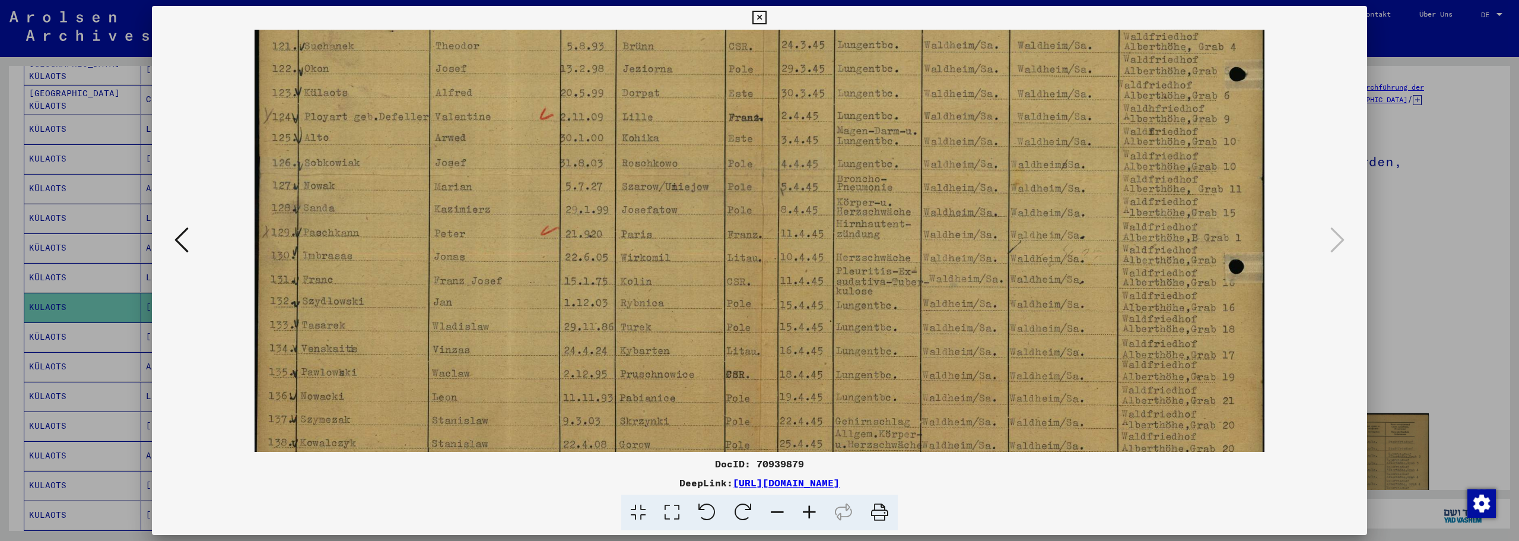
scroll to position [220, 0]
drag, startPoint x: 779, startPoint y: 250, endPoint x: 779, endPoint y: 220, distance: 29.7
click at [779, 220] on img at bounding box center [760, 169] width 1010 height 719
